Goal: Find specific page/section: Find specific page/section

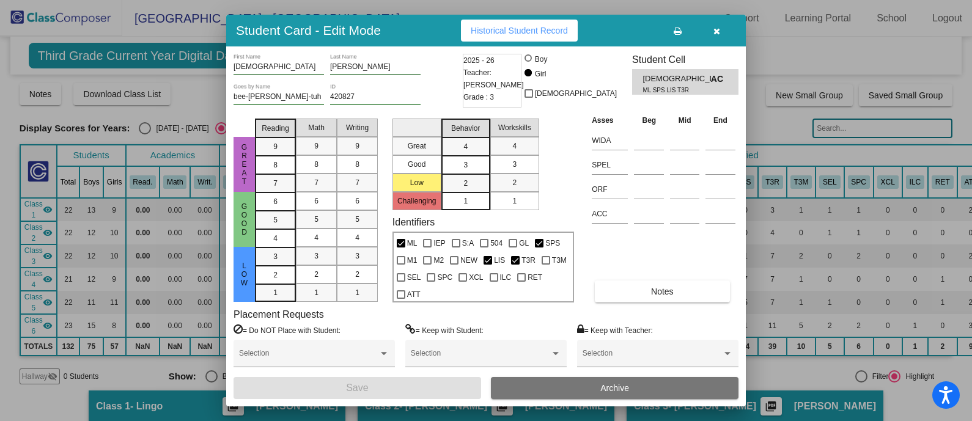
scroll to position [152, 0]
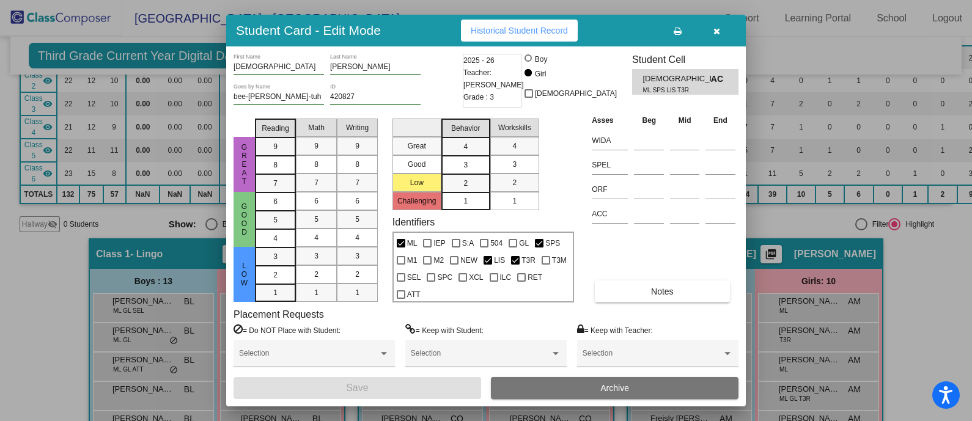
click at [717, 38] on button "button" at bounding box center [716, 31] width 39 height 22
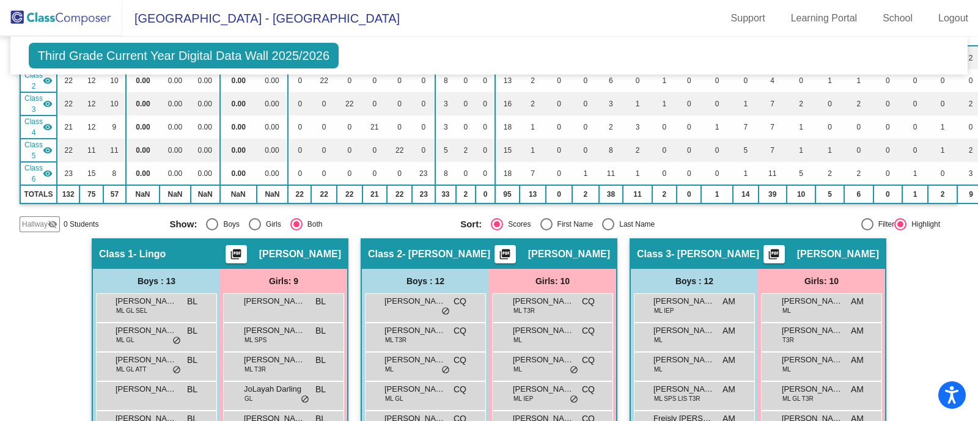
scroll to position [0, 0]
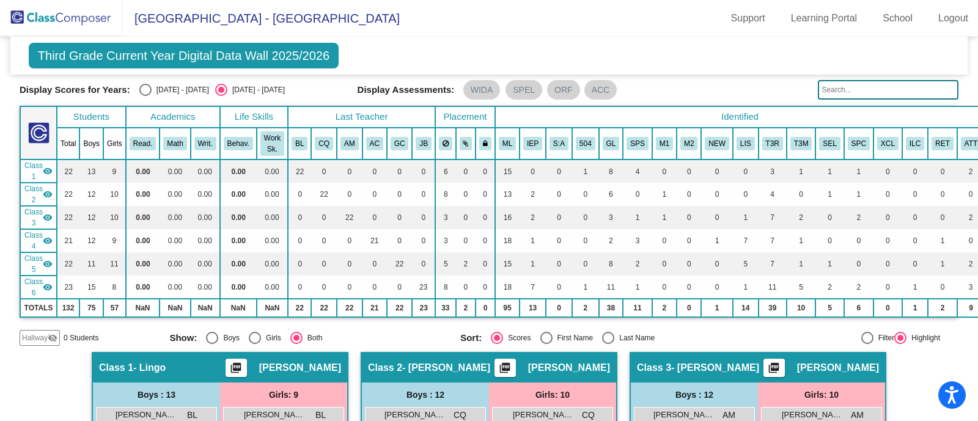
click at [717, 38] on div "Third Grade Current Year Digital Data Wall 2025/2026 Add, Move, or Retain Stude…" at bounding box center [488, 56] width 957 height 38
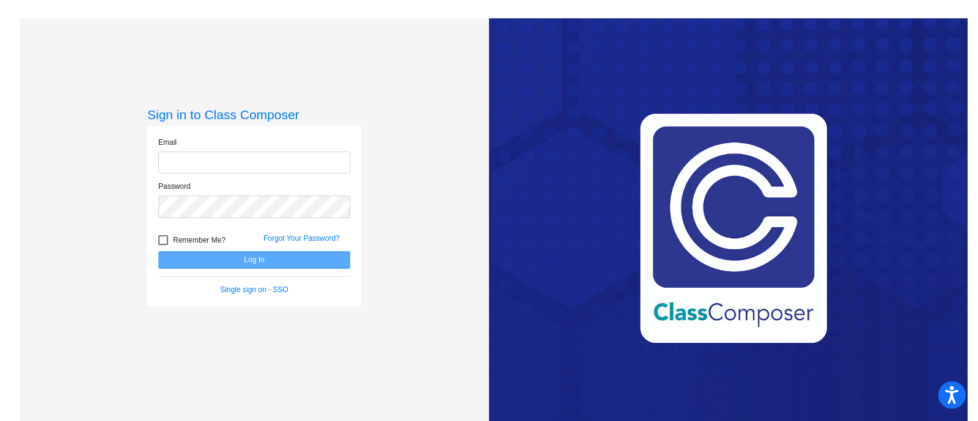
type input "[EMAIL_ADDRESS][PERSON_NAME][DOMAIN_NAME]"
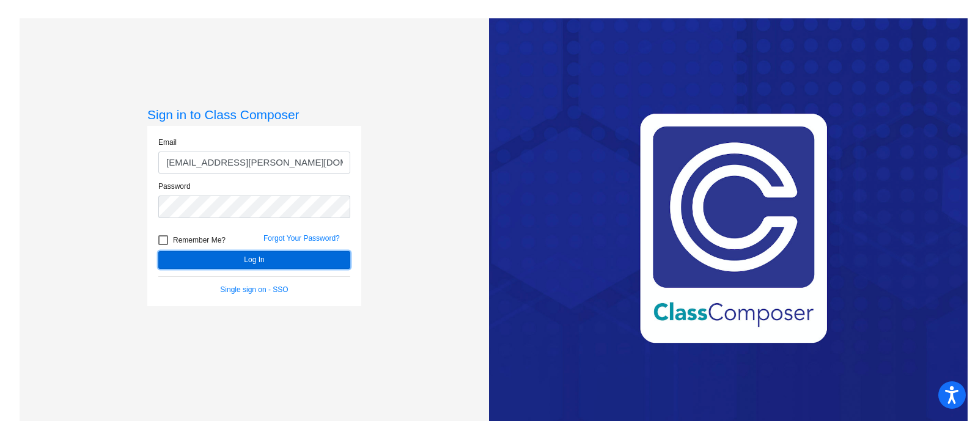
click at [258, 263] on button "Log In" at bounding box center [254, 260] width 192 height 18
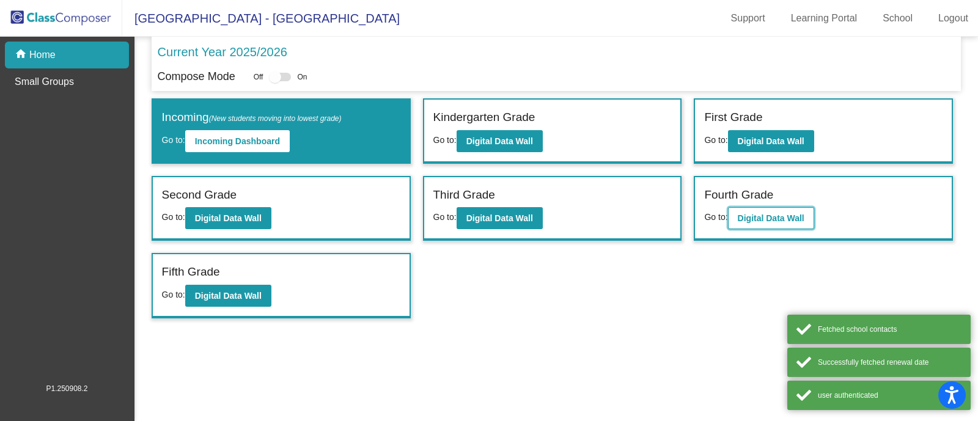
click at [777, 218] on b "Digital Data Wall" at bounding box center [770, 218] width 67 height 10
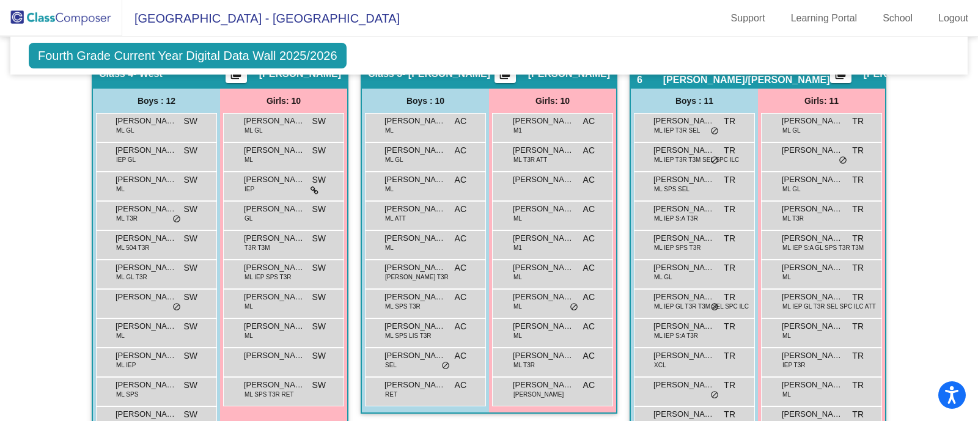
scroll to position [758, 0]
